Goal: Information Seeking & Learning: Learn about a topic

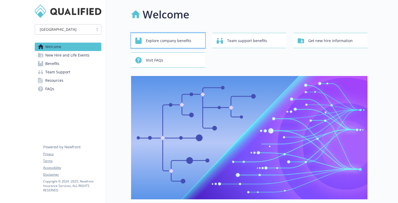
click at [164, 38] on span "Explore company benefits" at bounding box center [169, 41] width 46 height 10
